Goal: Find specific page/section: Find specific page/section

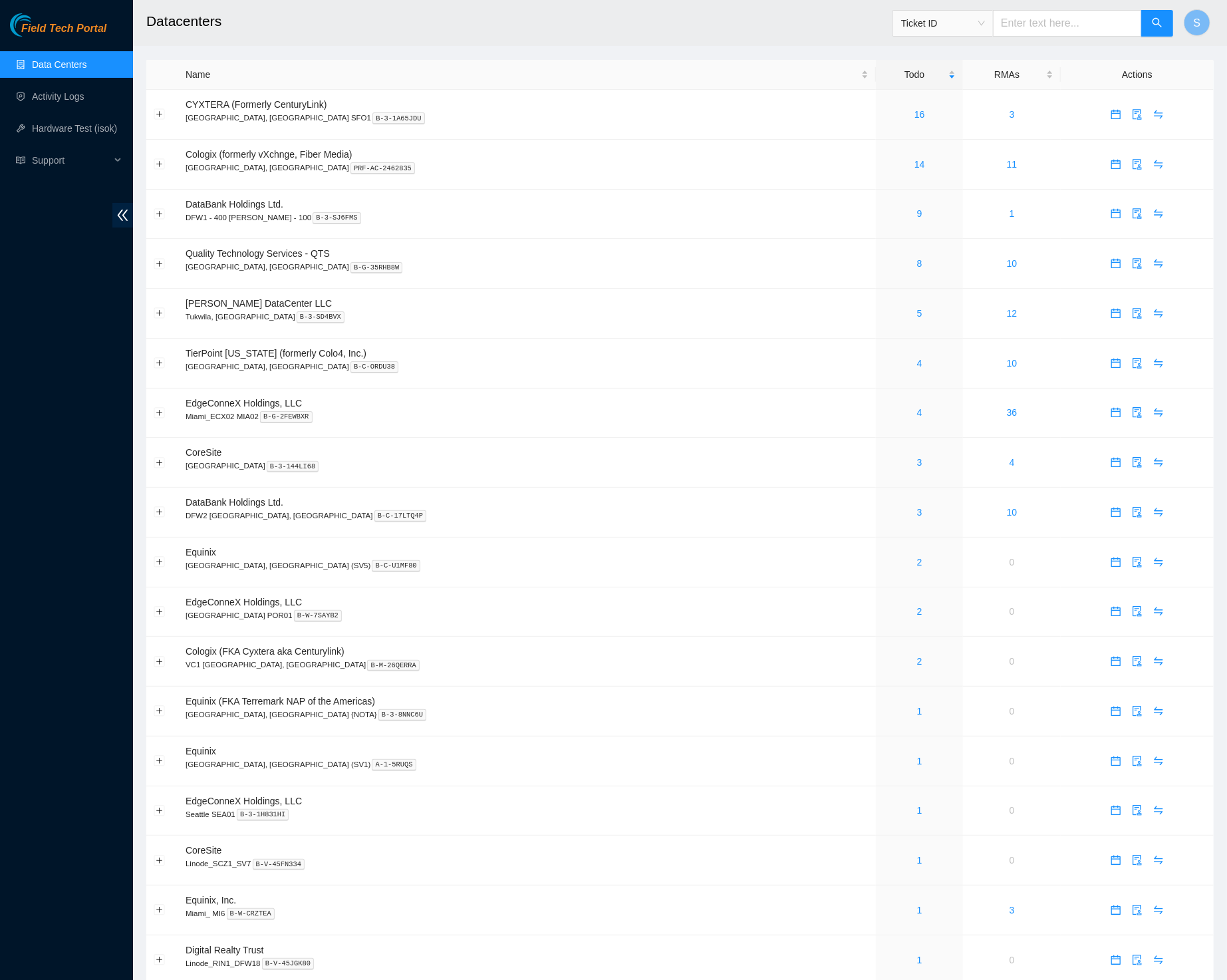
click at [426, 19] on h2 "Datacenters" at bounding box center [567, 21] width 841 height 42
click at [494, 27] on h2 "Datacenters" at bounding box center [567, 21] width 841 height 42
click at [476, 19] on h2 "Datacenters" at bounding box center [567, 21] width 841 height 42
drag, startPoint x: 537, startPoint y: 17, endPoint x: 537, endPoint y: 25, distance: 8.0
click at [537, 25] on h2 "Datacenters" at bounding box center [567, 21] width 841 height 42
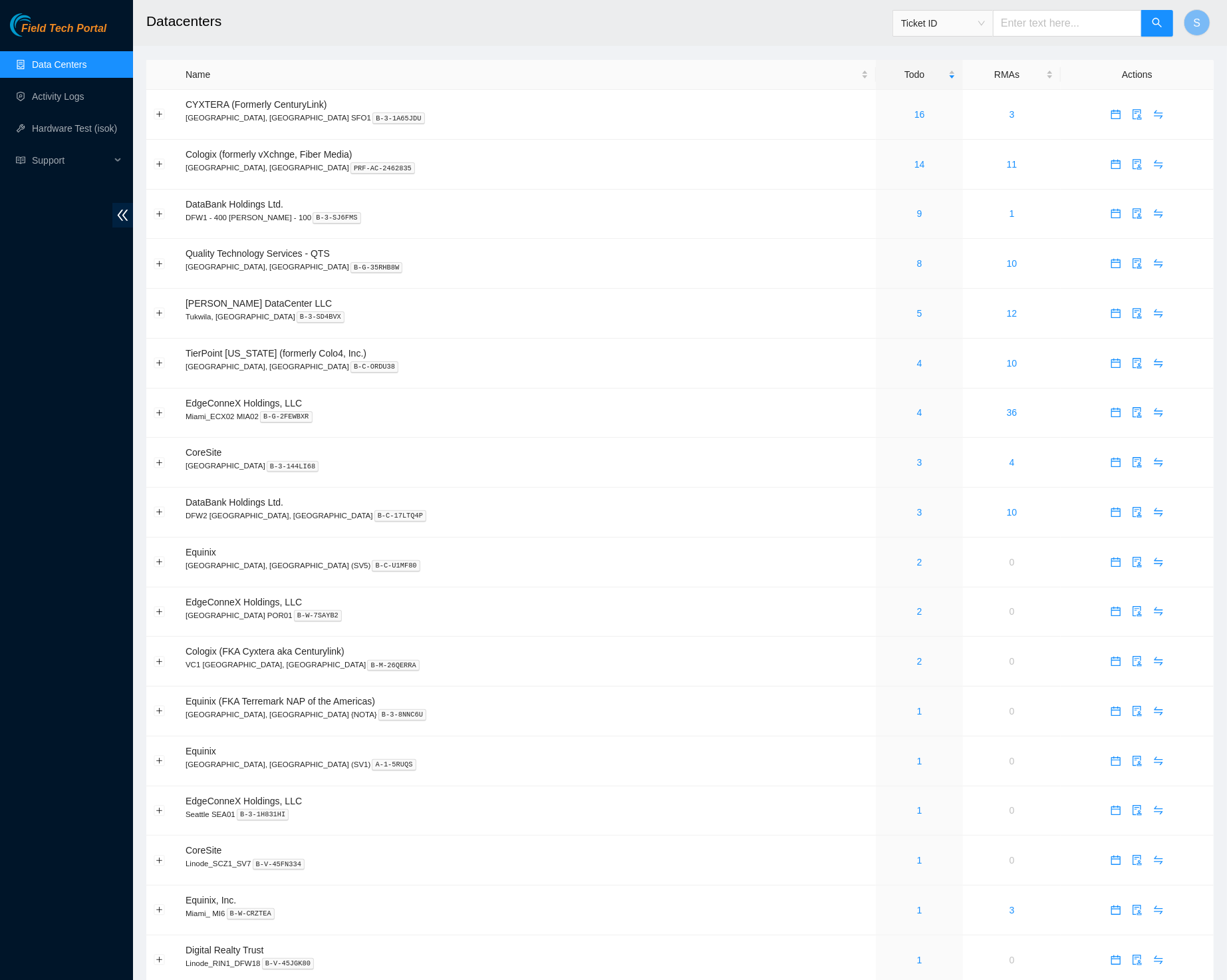
click at [351, 22] on h2 "Datacenters" at bounding box center [567, 21] width 841 height 42
click at [322, 18] on h2 "Datacenters" at bounding box center [567, 21] width 841 height 42
click at [400, 42] on header "Datacenters Ticket ID S" at bounding box center [746, 23] width 1227 height 46
click at [411, 32] on h2 "Datacenters" at bounding box center [567, 21] width 841 height 42
click at [687, 16] on h2 "Datacenters" at bounding box center [567, 21] width 841 height 42
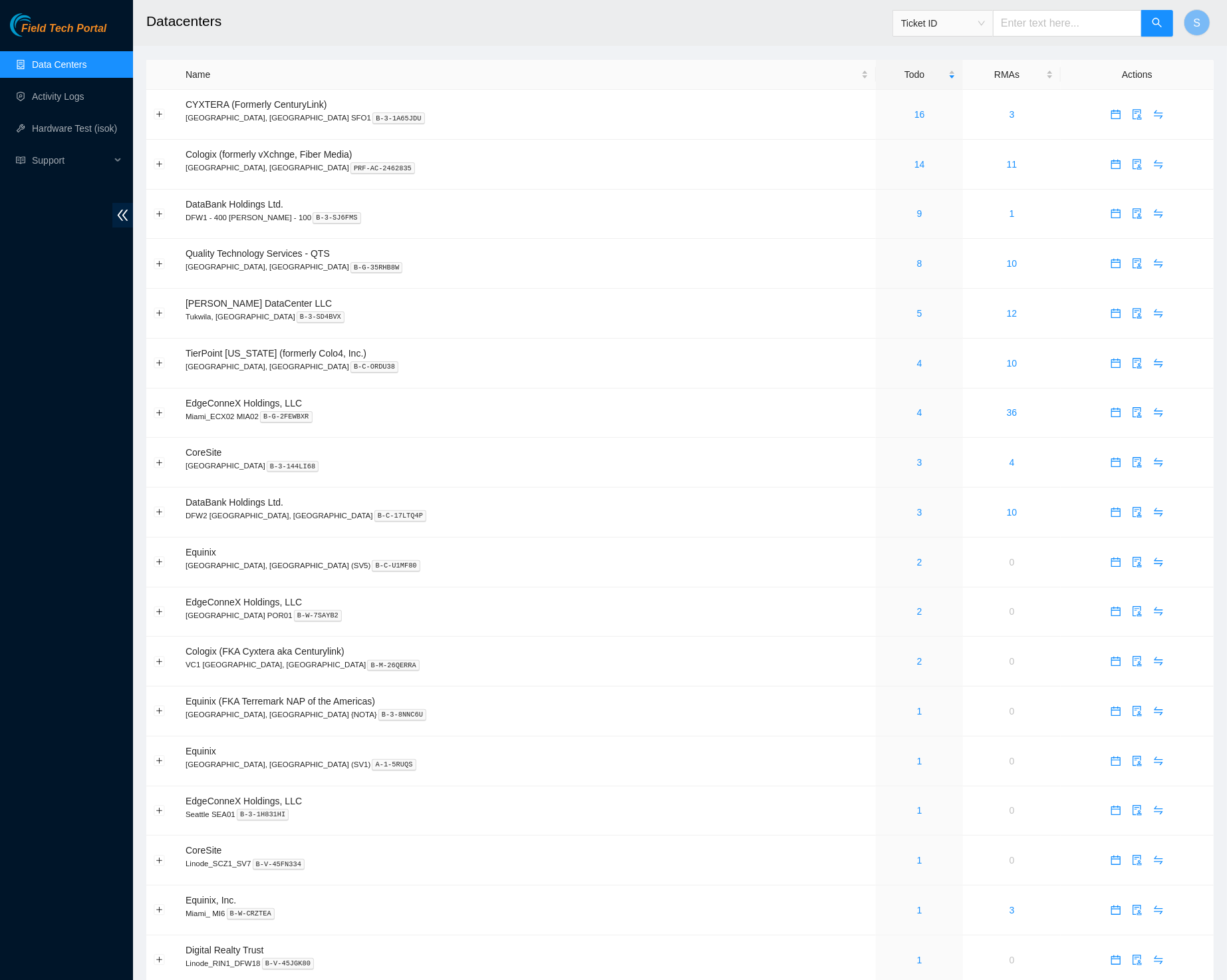
click at [633, 19] on h2 "Datacenters" at bounding box center [567, 21] width 841 height 42
click at [51, 31] on span "Field Tech Portal" at bounding box center [64, 29] width 85 height 12
